Goal: Transaction & Acquisition: Book appointment/travel/reservation

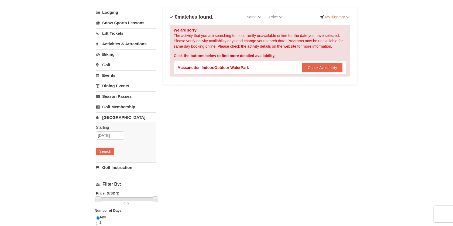
scroll to position [28, 0]
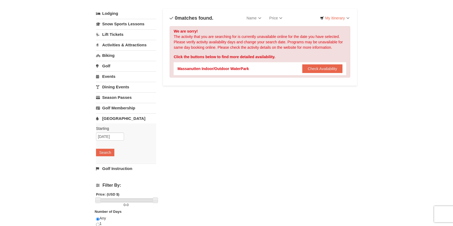
click at [118, 121] on link "[GEOGRAPHIC_DATA]" at bounding box center [126, 119] width 60 height 10
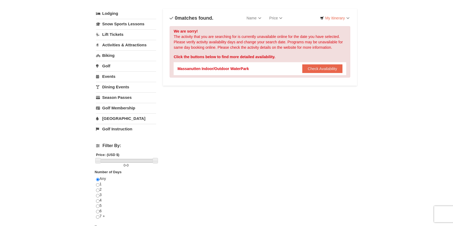
click at [118, 119] on link "[GEOGRAPHIC_DATA]" at bounding box center [126, 119] width 60 height 10
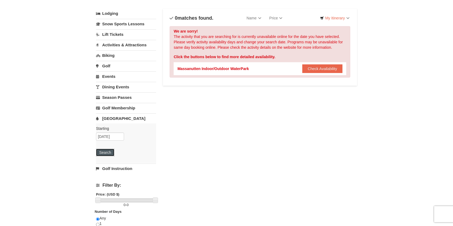
click at [106, 154] on button "Search" at bounding box center [105, 153] width 18 height 8
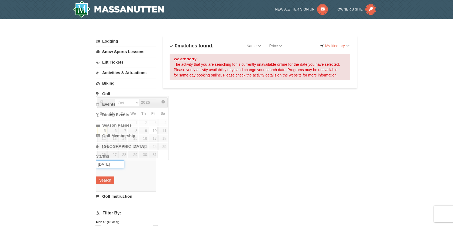
click at [107, 164] on input "[DATE]" at bounding box center [110, 164] width 28 height 8
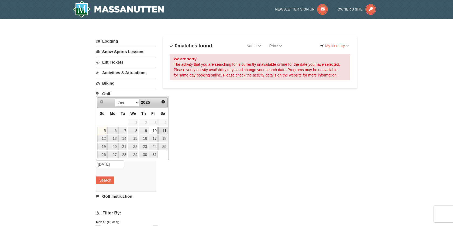
click at [160, 132] on link "11" at bounding box center [162, 131] width 9 height 8
type input "[DATE]"
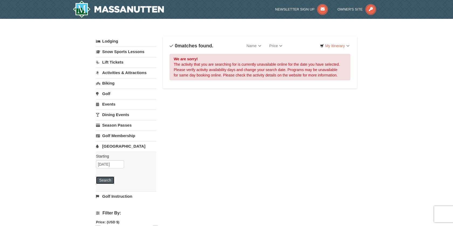
click at [107, 180] on button "Search" at bounding box center [105, 181] width 18 height 8
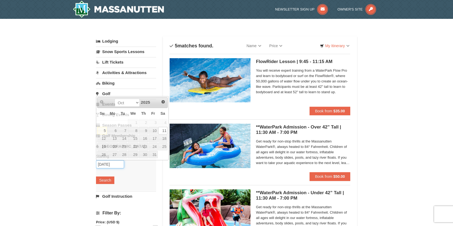
click at [109, 166] on input "[DATE]" at bounding box center [110, 164] width 28 height 8
click at [155, 132] on link "10" at bounding box center [153, 131] width 9 height 8
type input "10/10/2025"
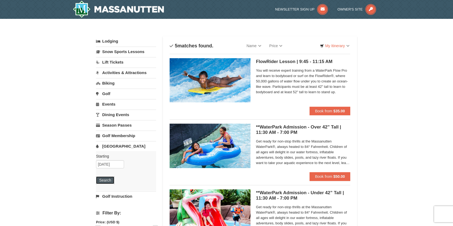
click at [111, 180] on button "Search" at bounding box center [105, 181] width 18 height 8
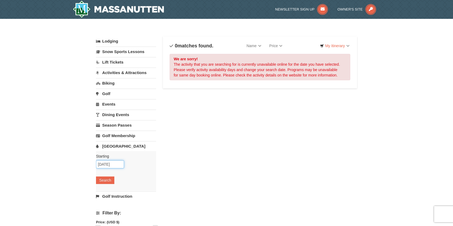
click at [114, 165] on input "[DATE]" at bounding box center [110, 164] width 28 height 8
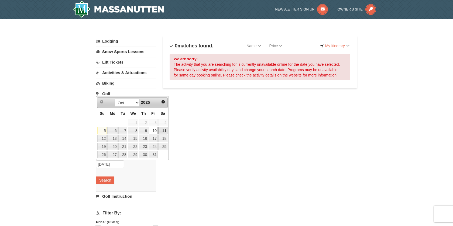
click at [163, 133] on link "11" at bounding box center [162, 131] width 9 height 8
type input "[DATE]"
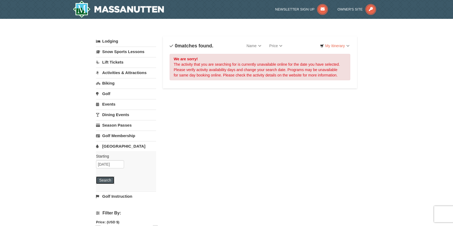
click at [107, 180] on button "Search" at bounding box center [105, 181] width 18 height 8
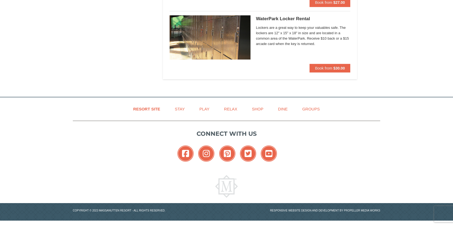
scroll to position [303, 0]
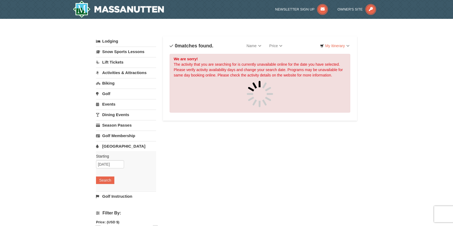
click at [114, 40] on link "Lodging" at bounding box center [126, 41] width 60 height 10
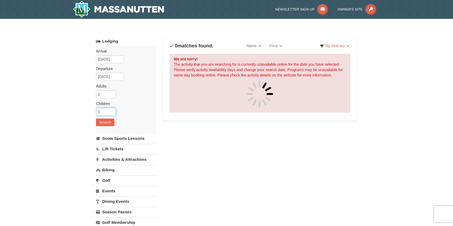
click at [112, 110] on input "1" at bounding box center [106, 112] width 20 height 8
type input "2"
click at [112, 110] on input "2" at bounding box center [106, 112] width 20 height 8
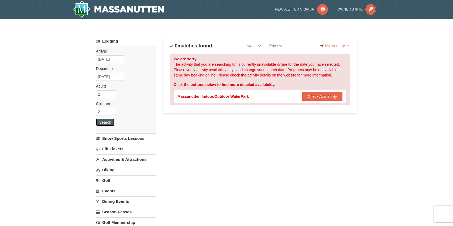
click at [101, 124] on button "Search" at bounding box center [105, 123] width 18 height 8
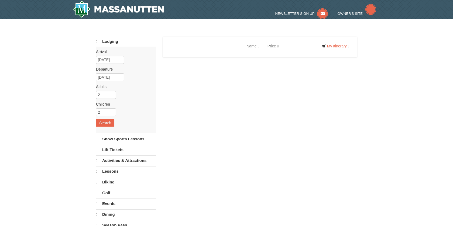
select select "10"
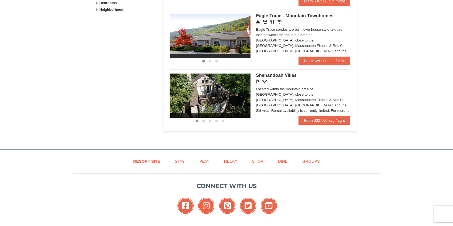
scroll to position [290, 0]
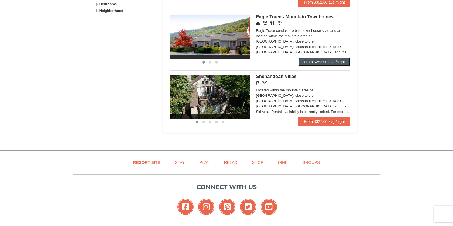
click at [328, 61] on link "From $282.00 avg /night" at bounding box center [325, 62] width 52 height 9
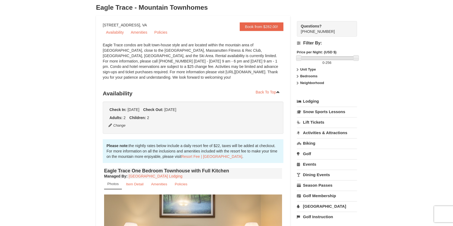
scroll to position [38, 0]
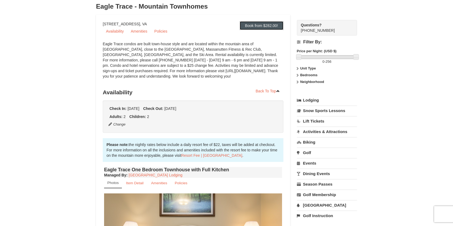
click at [263, 26] on link "Book from $282.00!" at bounding box center [262, 25] width 44 height 9
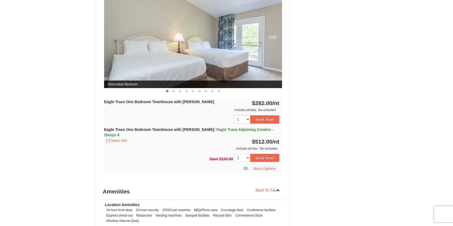
scroll to position [459, 0]
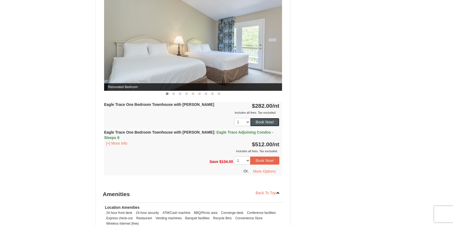
click at [262, 120] on button "Book Now!" at bounding box center [264, 122] width 29 height 8
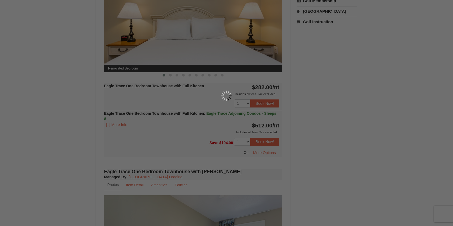
scroll to position [53, 0]
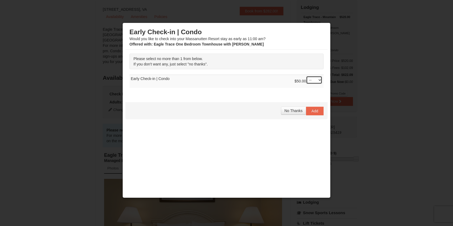
click at [316, 80] on select "-- 01" at bounding box center [314, 80] width 16 height 8
select select "1"
click at [306, 76] on select "-- 01" at bounding box center [314, 80] width 16 height 8
click at [316, 111] on span "Add" at bounding box center [314, 111] width 7 height 4
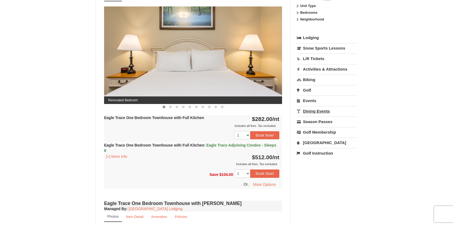
scroll to position [225, 0]
click at [311, 142] on link "[GEOGRAPHIC_DATA]" at bounding box center [327, 143] width 60 height 10
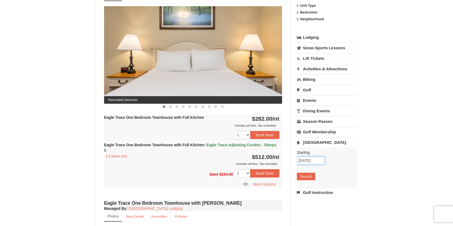
click at [309, 161] on input "10/10/2025" at bounding box center [311, 161] width 28 height 8
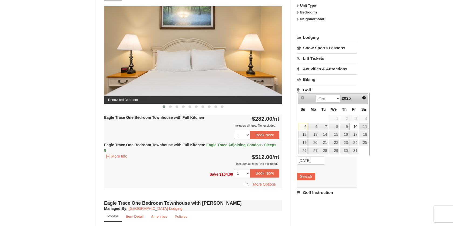
click at [362, 126] on link "11" at bounding box center [363, 127] width 9 height 8
type input "[DATE]"
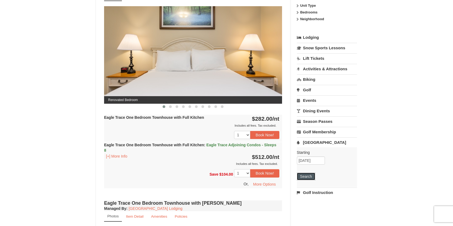
click at [306, 175] on button "Search" at bounding box center [306, 177] width 18 height 8
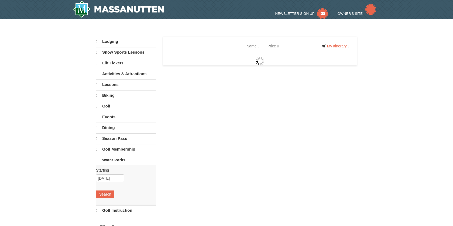
select select "10"
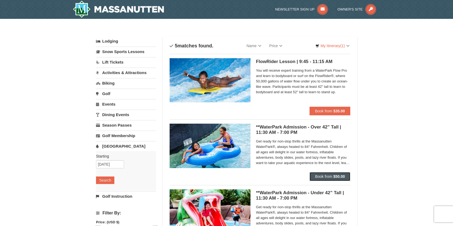
click at [322, 177] on span "Book from" at bounding box center [323, 176] width 17 height 4
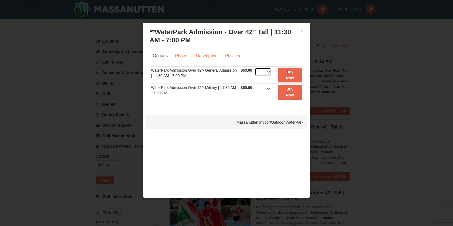
click at [268, 72] on select "1 2 3 4 5 6 7 8 9 10 11 12 13 14 15 16 17 18 19 20 21 22" at bounding box center [263, 72] width 16 height 8
select select "3"
click at [255, 68] on select "1 2 3 4 5 6 7 8 9 10 11 12 13 14 15 16 17 18 19 20 21 22" at bounding box center [263, 72] width 16 height 8
click at [289, 75] on button "Buy Now" at bounding box center [290, 75] width 24 height 15
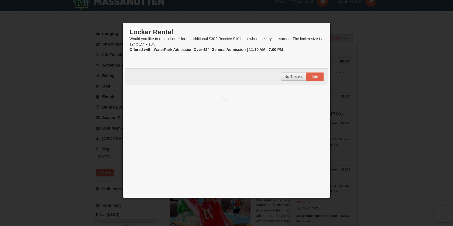
scroll to position [5, 0]
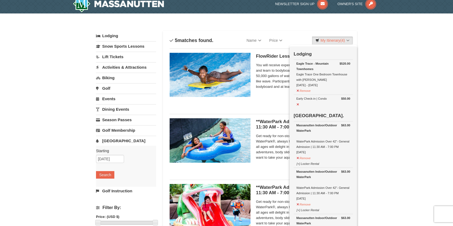
click at [262, 109] on li "FlowRider Lesson | 9:45 - 11:15 AM Massanutten Indoor/Outdoor WaterPark You wil…" at bounding box center [260, 79] width 181 height 61
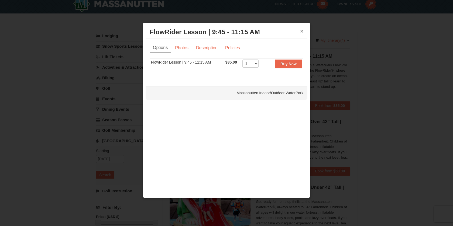
click at [301, 31] on button "×" at bounding box center [301, 31] width 3 height 5
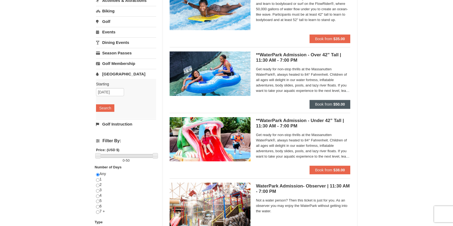
scroll to position [75, 0]
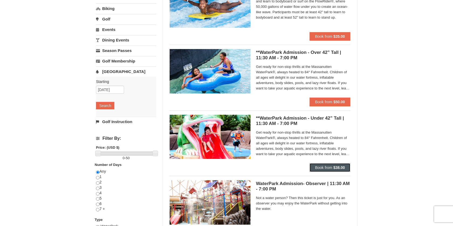
click at [331, 167] on span "Book from" at bounding box center [323, 168] width 17 height 4
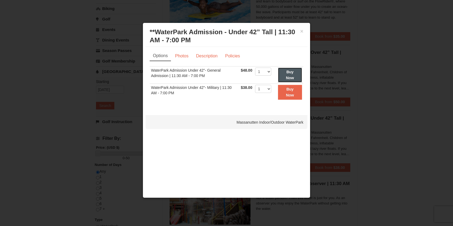
click at [284, 78] on button "Buy Now" at bounding box center [290, 75] width 24 height 15
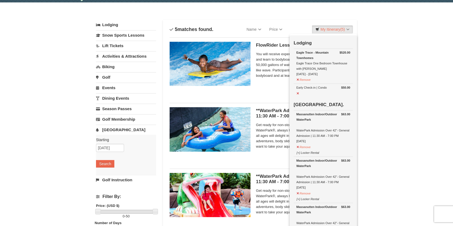
scroll to position [17, 0]
